Goal: Task Accomplishment & Management: Complete application form

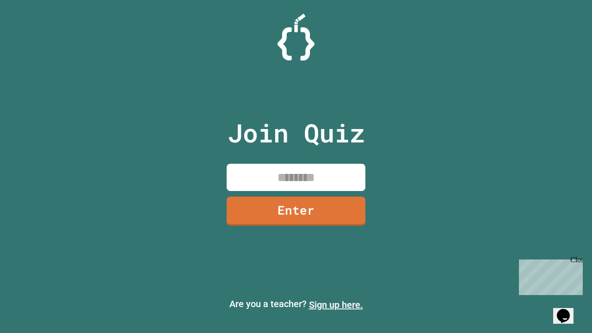
click at [336, 305] on link "Sign up here." at bounding box center [336, 304] width 54 height 11
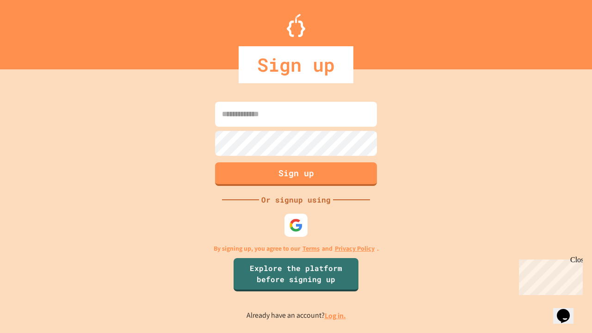
click at [336, 315] on link "Log in." at bounding box center [335, 316] width 21 height 10
